Goal: Information Seeking & Learning: Learn about a topic

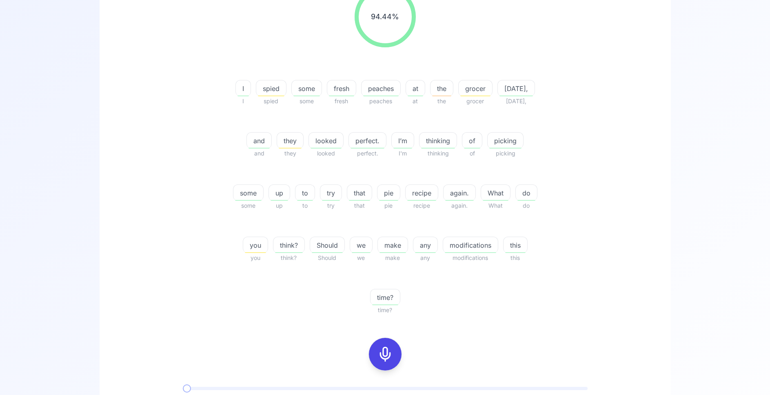
scroll to position [166, 0]
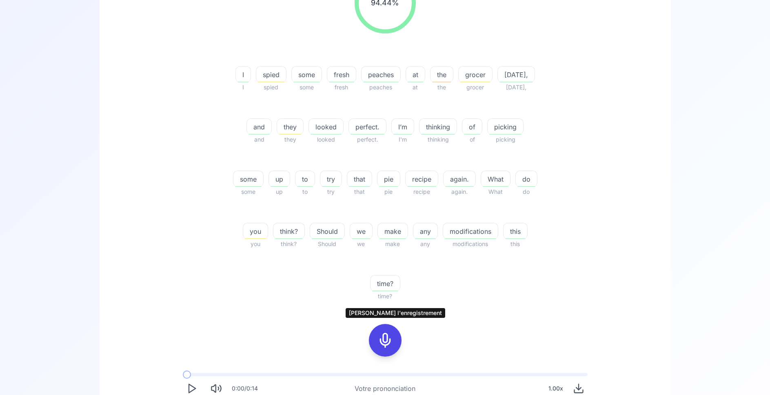
click at [390, 337] on icon at bounding box center [385, 340] width 16 height 16
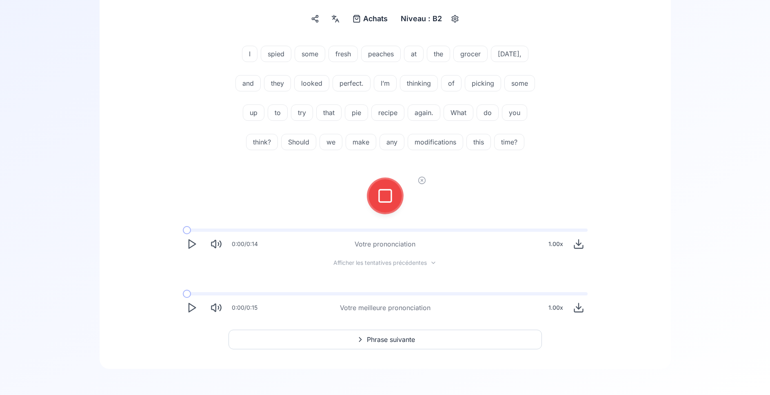
scroll to position [96, 0]
click at [381, 194] on icon at bounding box center [385, 196] width 16 height 16
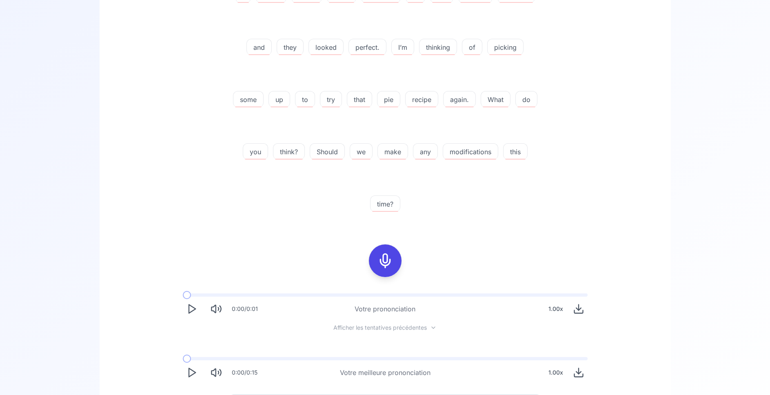
scroll to position [304, 0]
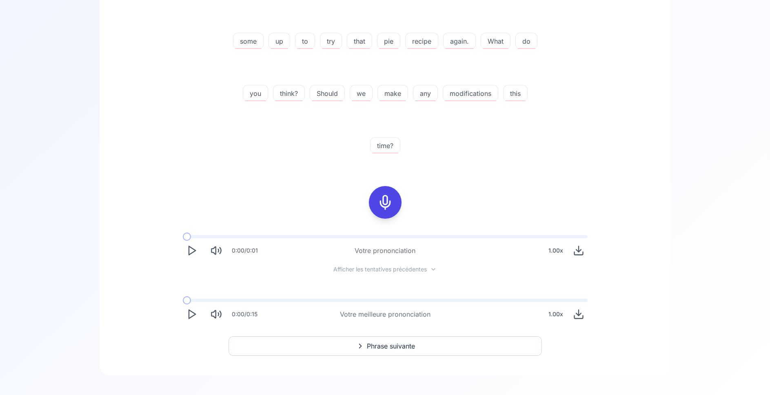
click at [399, 347] on span "Phrase suivante" at bounding box center [391, 346] width 48 height 10
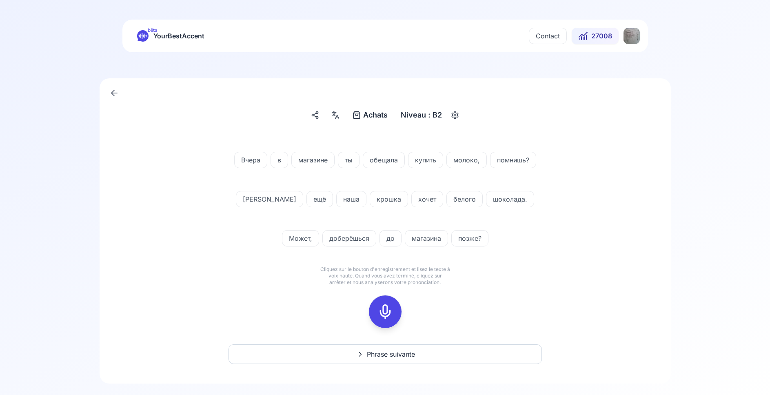
click at [383, 310] on icon at bounding box center [385, 311] width 16 height 16
click at [386, 310] on icon at bounding box center [385, 311] width 16 height 16
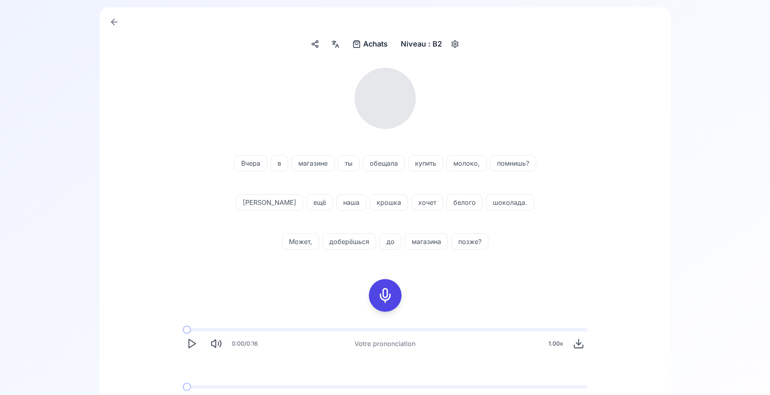
scroll to position [83, 0]
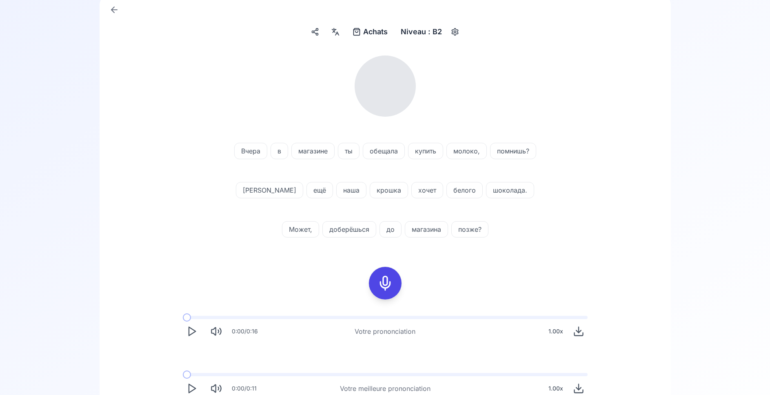
click at [370, 192] on span "крошка" at bounding box center [389, 190] width 38 height 10
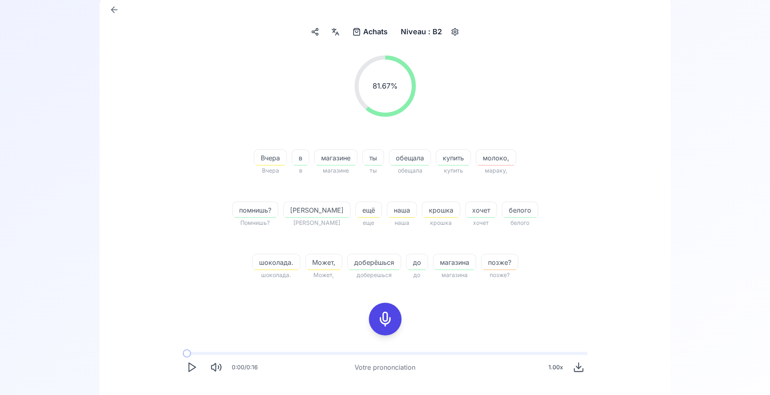
click at [192, 226] on div "81.67 % 81.67 % [DATE] [DATE] в в магазине магазине ты ты обещала обещала купит…" at bounding box center [385, 167] width 470 height 237
